Goal: Information Seeking & Learning: Learn about a topic

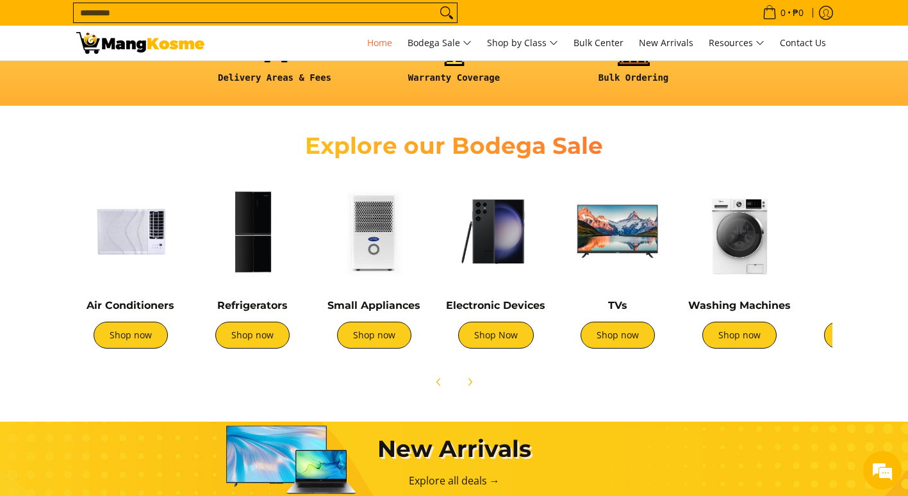
scroll to position [385, 0]
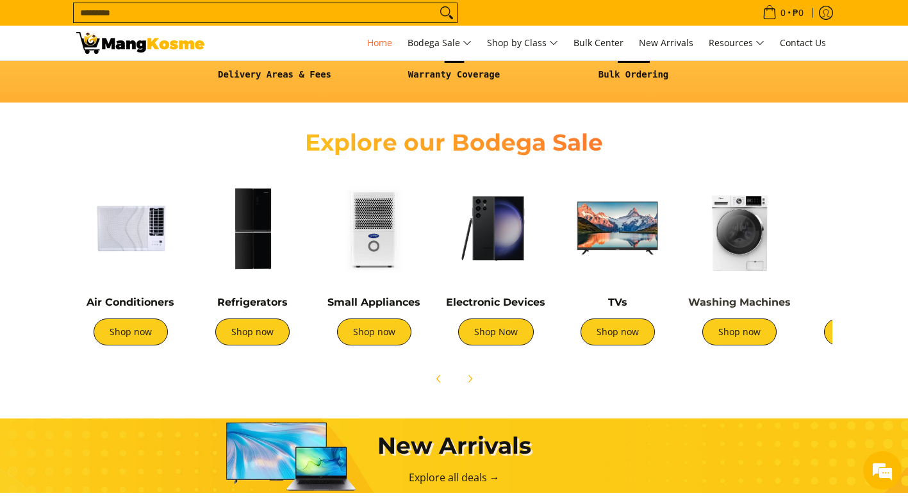
click at [741, 304] on link "Washing Machines" at bounding box center [739, 302] width 103 height 12
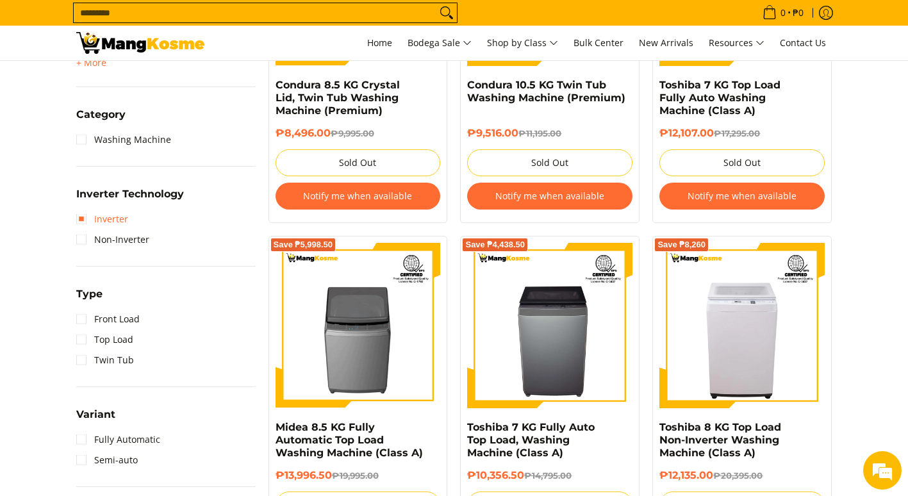
click at [85, 220] on link "Inverter" at bounding box center [102, 219] width 52 height 21
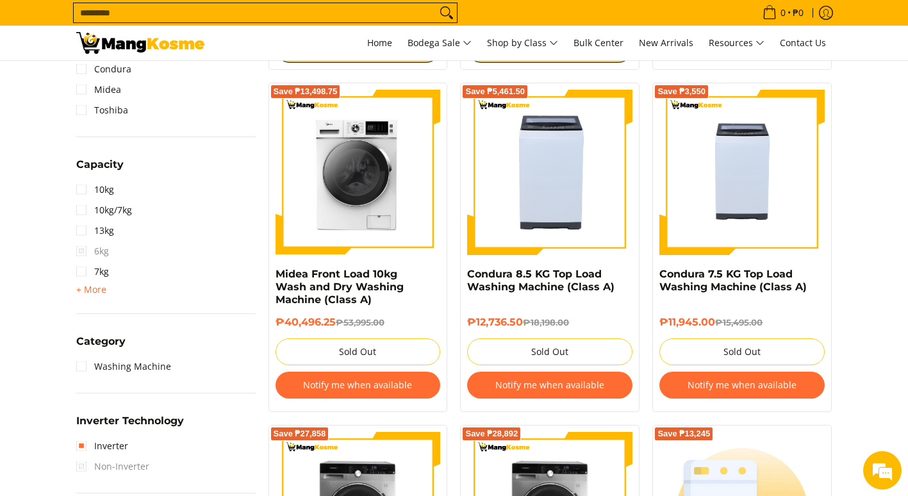
scroll to position [757, 0]
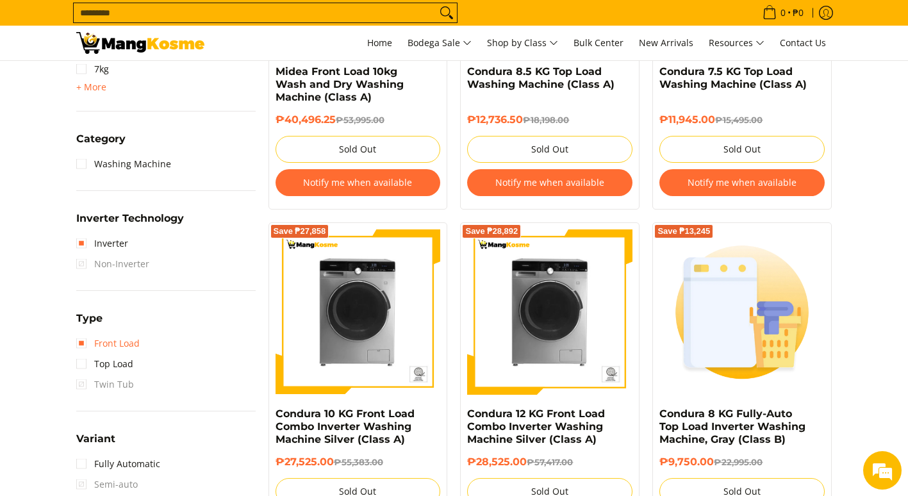
click at [83, 338] on link "Front Load" at bounding box center [107, 343] width 63 height 21
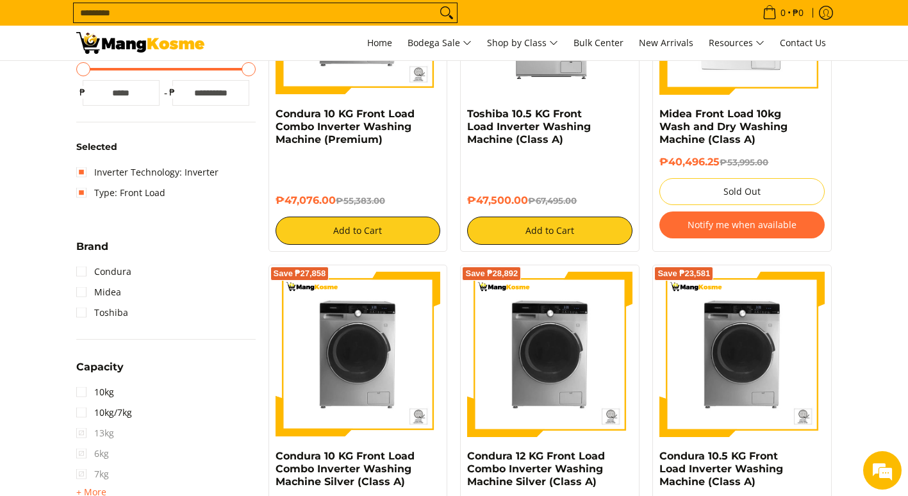
scroll to position [52, 0]
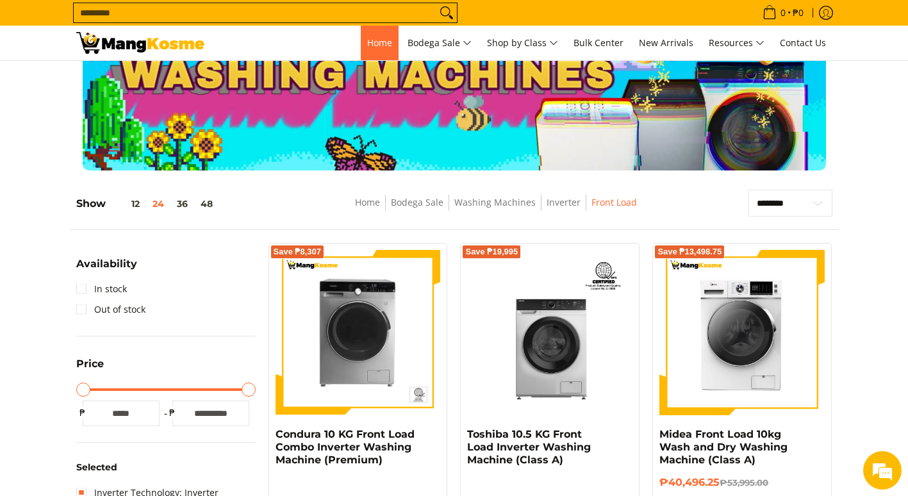
click at [367, 46] on span "Home" at bounding box center [379, 43] width 25 height 12
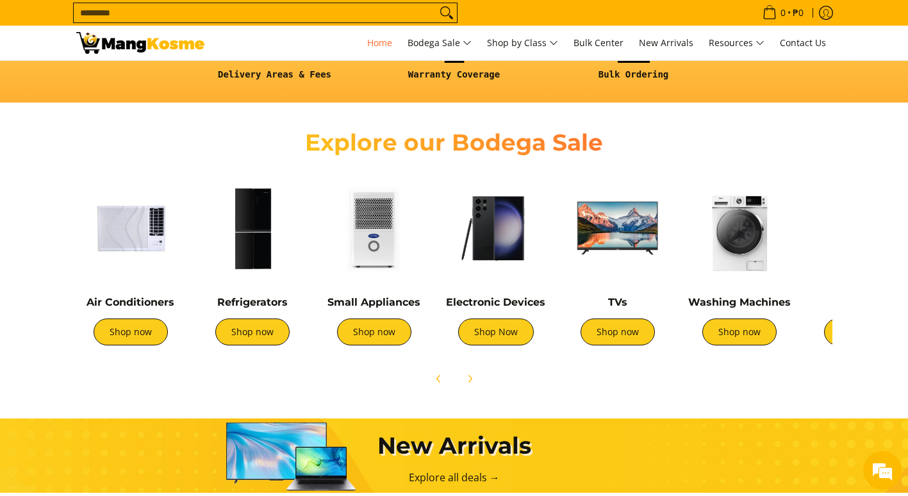
scroll to position [0, 510]
click at [470, 380] on icon "Next" at bounding box center [470, 379] width 10 height 10
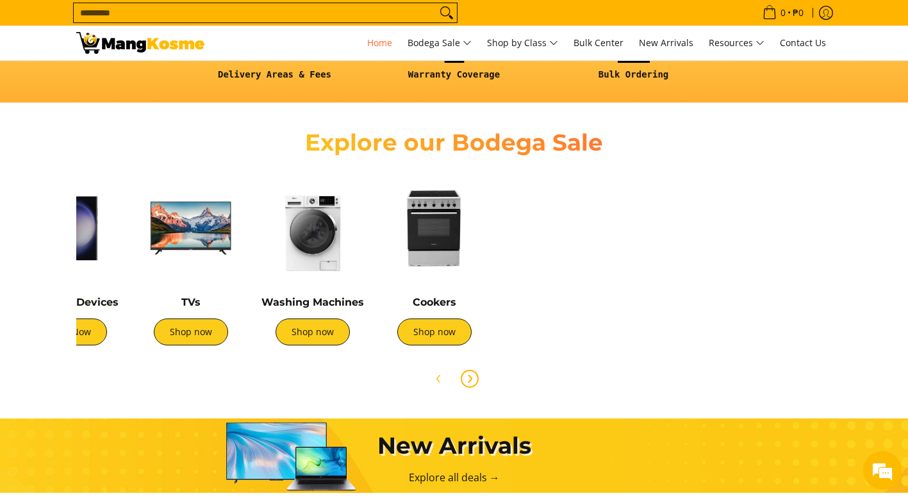
scroll to position [0, 0]
click at [432, 301] on link "Cookers" at bounding box center [435, 302] width 44 height 12
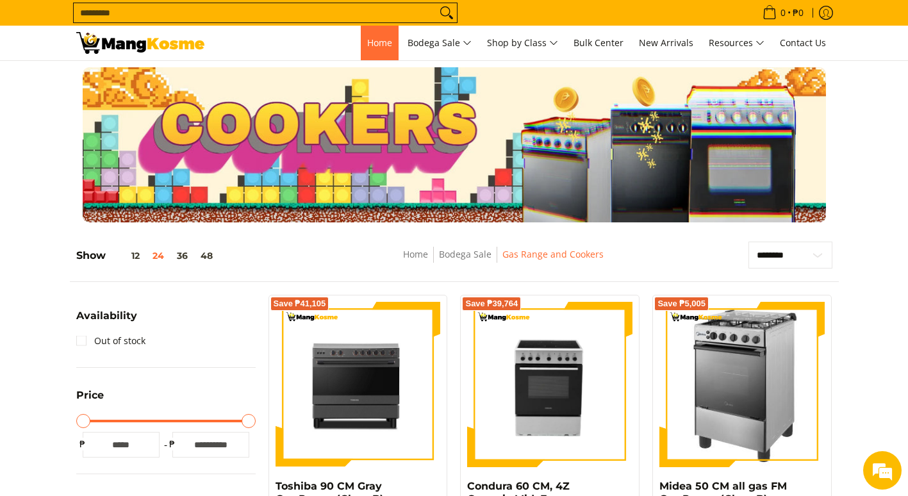
click at [372, 47] on span "Home" at bounding box center [379, 43] width 25 height 12
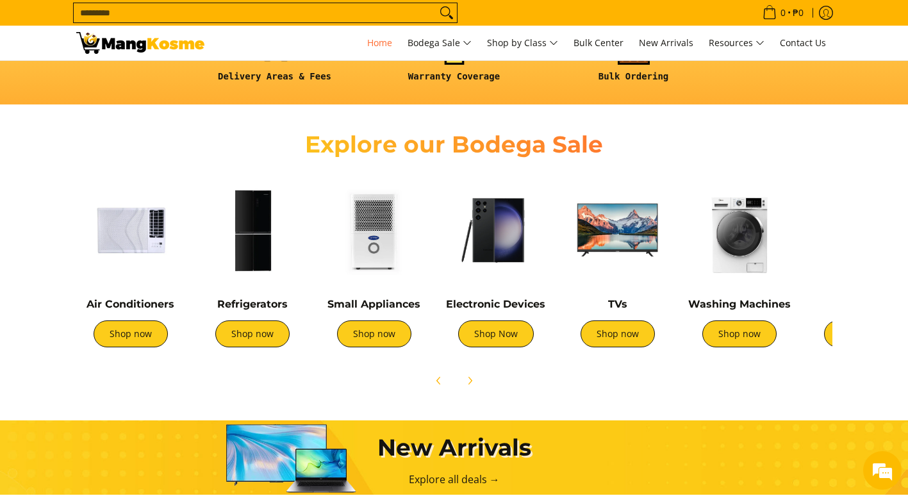
scroll to position [385, 0]
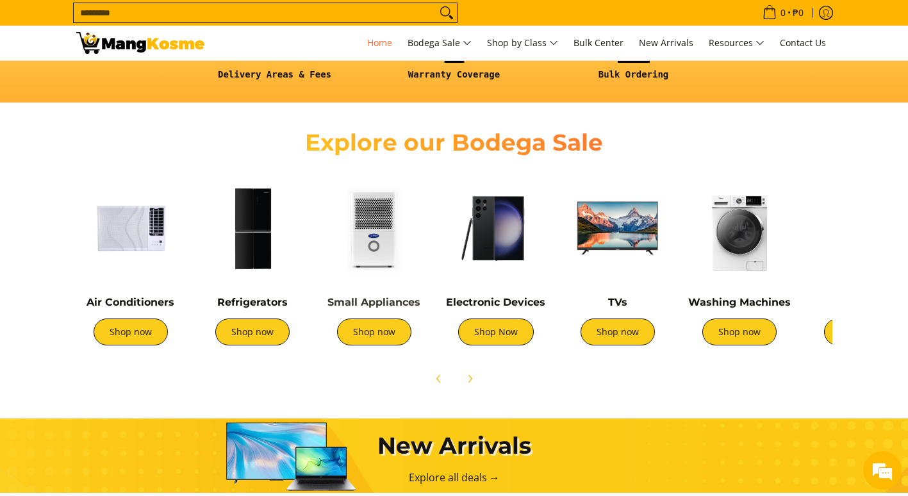
click at [375, 304] on link "Small Appliances" at bounding box center [374, 302] width 93 height 12
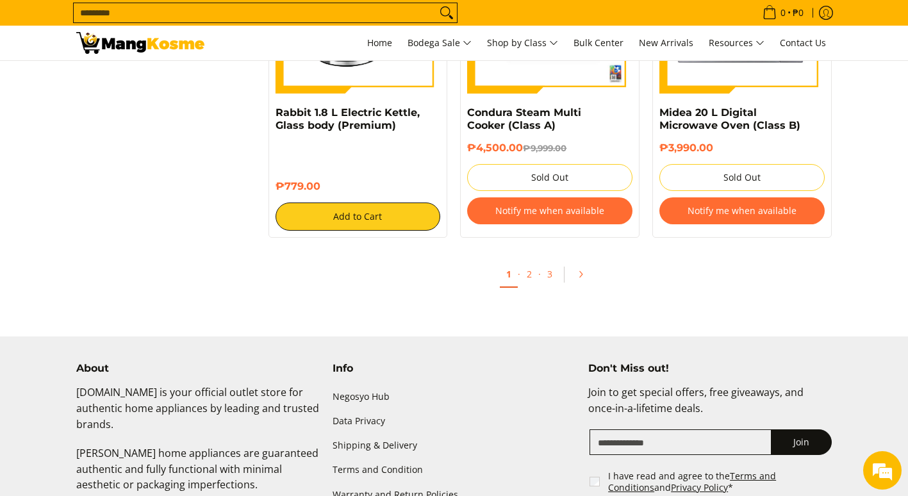
scroll to position [2372, 0]
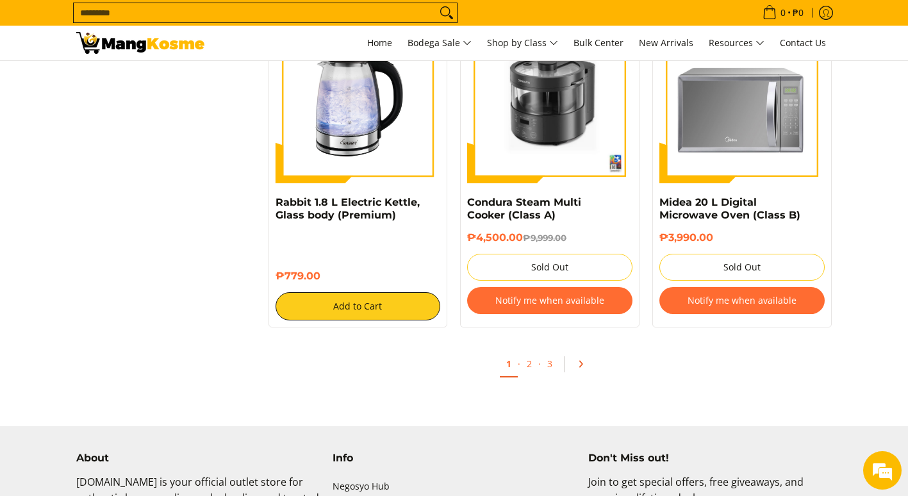
click at [578, 368] on icon "Pagination" at bounding box center [580, 364] width 9 height 9
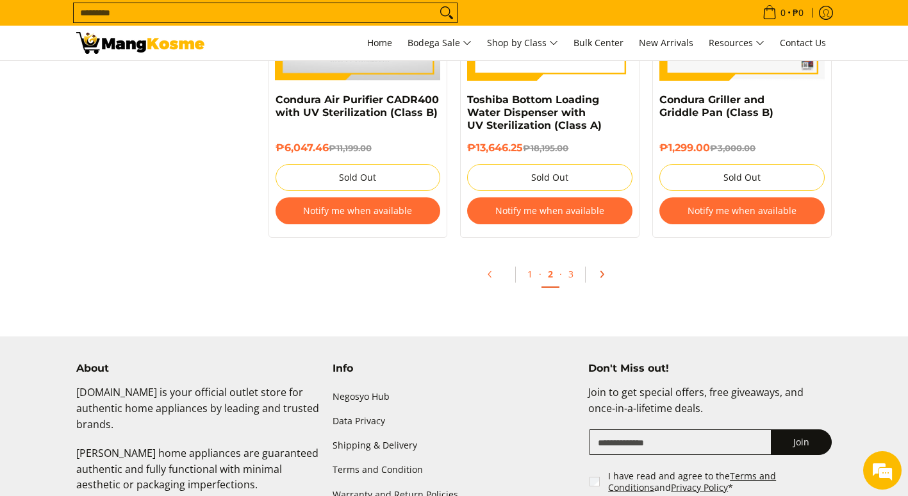
click at [602, 279] on icon "Pagination" at bounding box center [601, 274] width 9 height 9
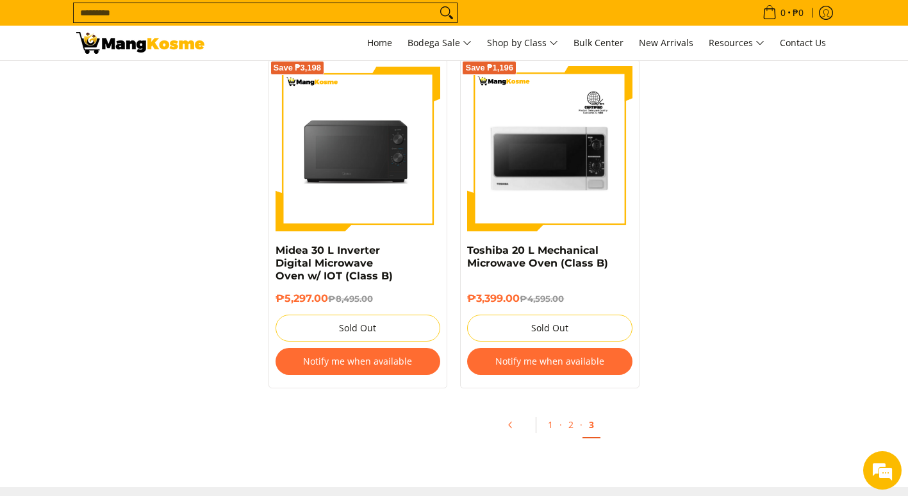
scroll to position [2628, 0]
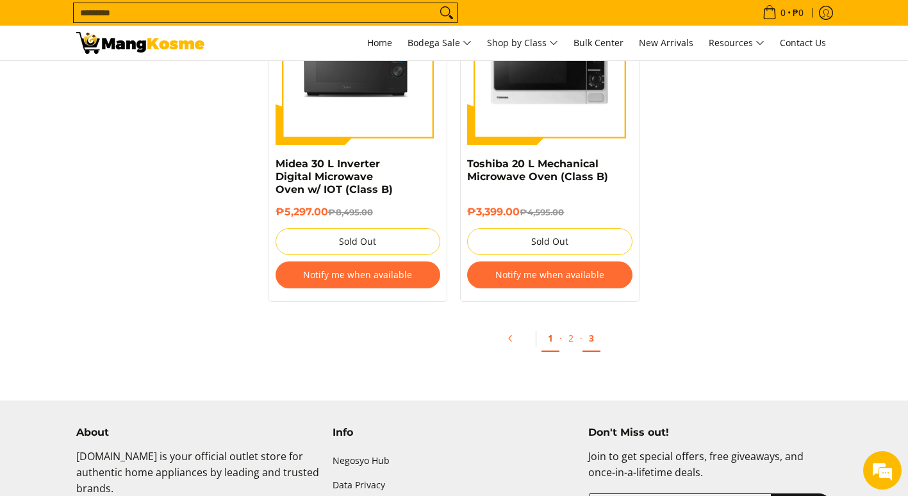
click at [548, 344] on link "1" at bounding box center [551, 339] width 18 height 26
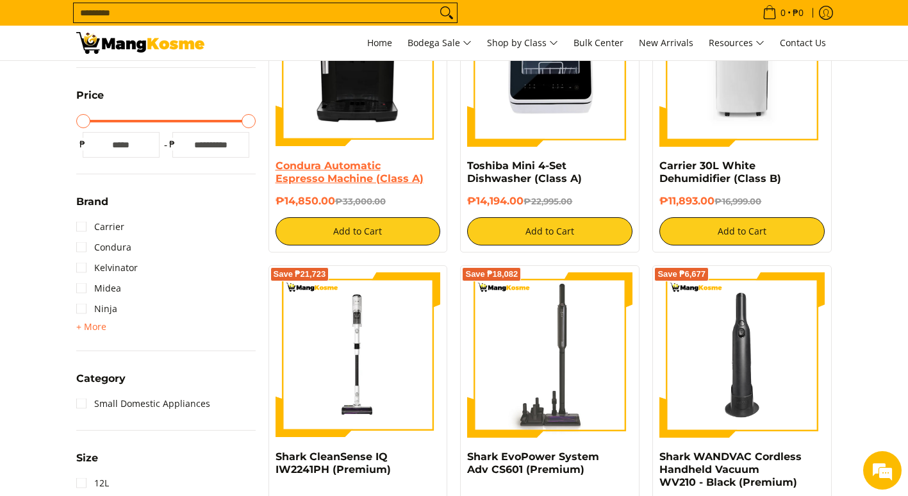
click at [342, 177] on link "Condura Automatic Espresso Machine (Class A)" at bounding box center [350, 172] width 148 height 25
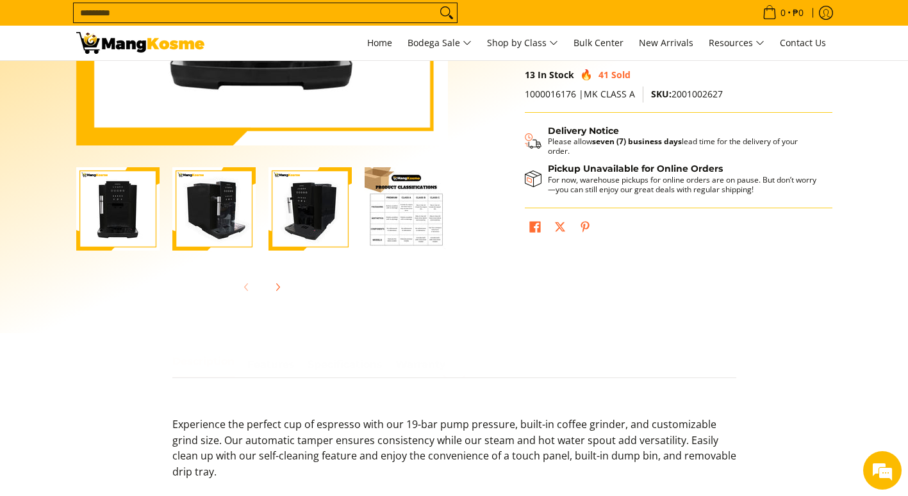
scroll to position [321, 0]
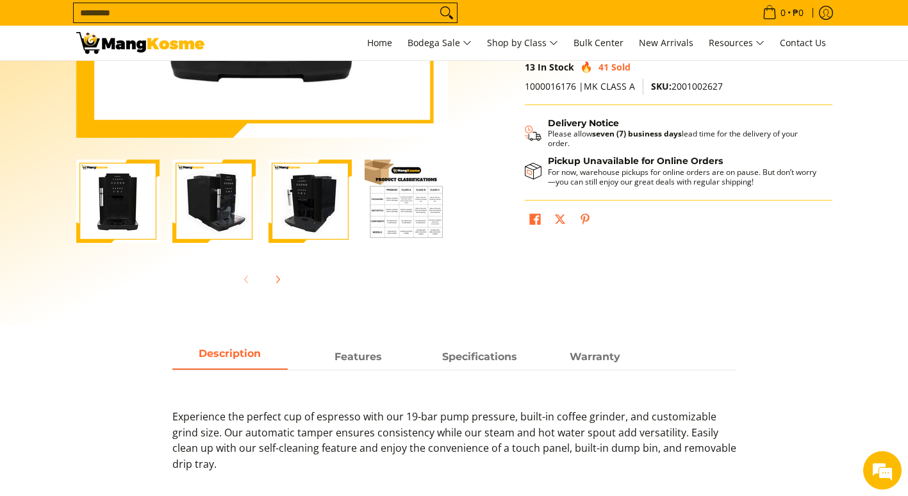
click at [321, 219] on img "Condura Automatic Espresso Machine (Class A)-3" at bounding box center [310, 201] width 83 height 83
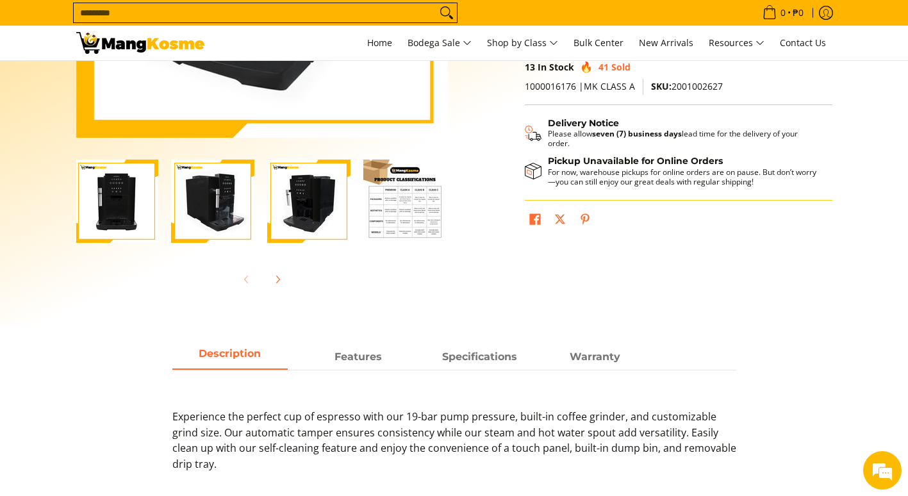
click at [243, 214] on img "Condura Automatic Espresso Machine (Class A)-2" at bounding box center [212, 201] width 83 height 83
click at [140, 205] on img "Condura Automatic Espresso Machine (Class A)-1" at bounding box center [116, 201] width 83 height 83
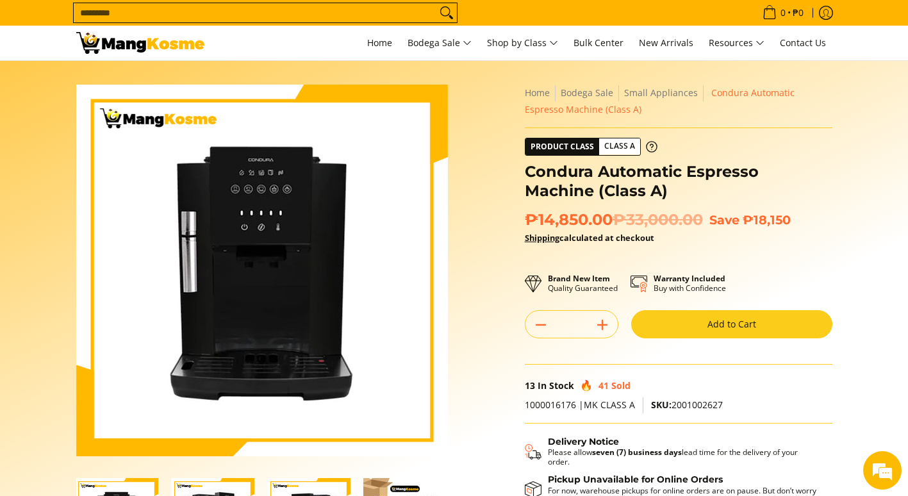
scroll to position [0, 0]
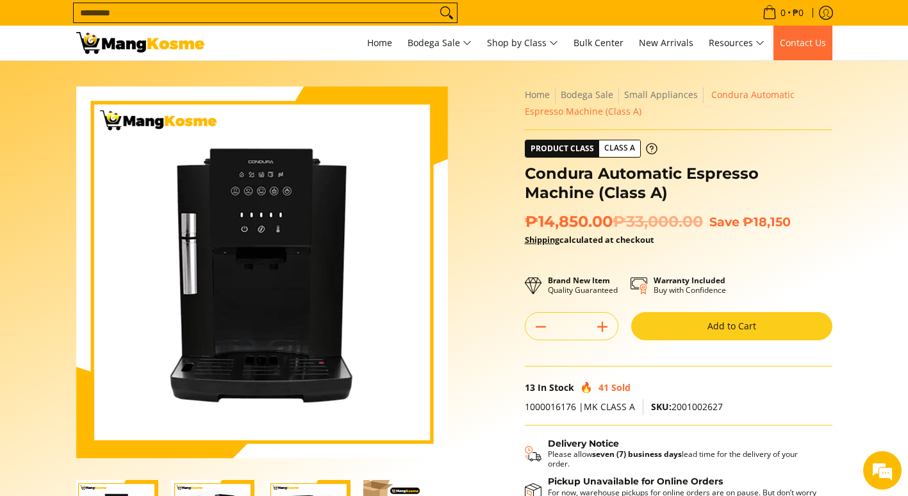
click at [812, 47] on span "Contact Us" at bounding box center [803, 43] width 46 height 12
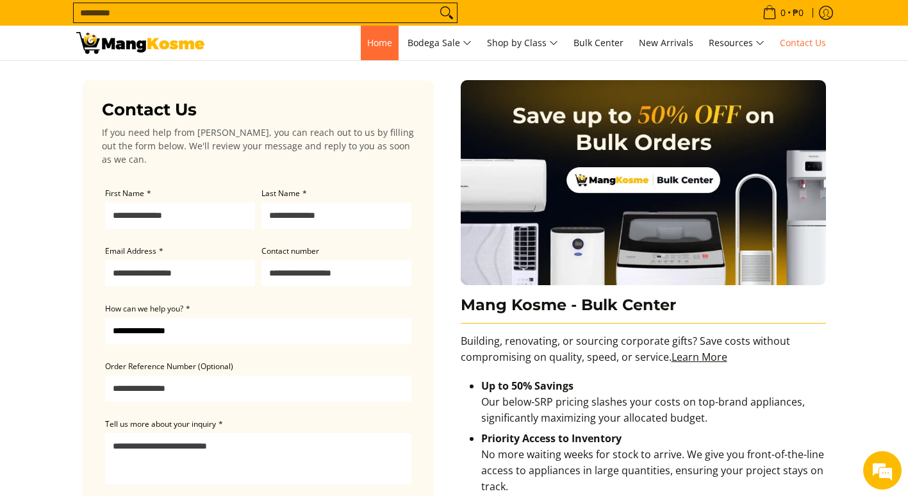
click at [374, 46] on span "Home" at bounding box center [379, 43] width 25 height 12
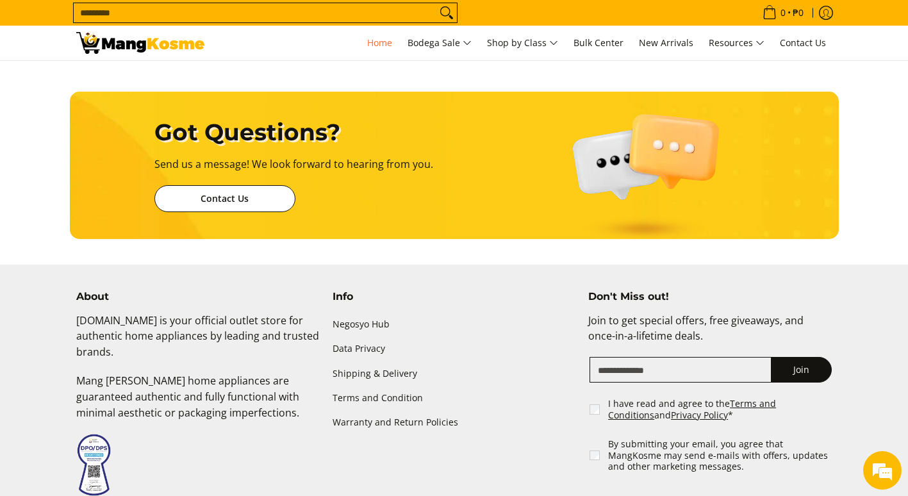
scroll to position [0, 1570]
